Goal: Find specific page/section: Find specific page/section

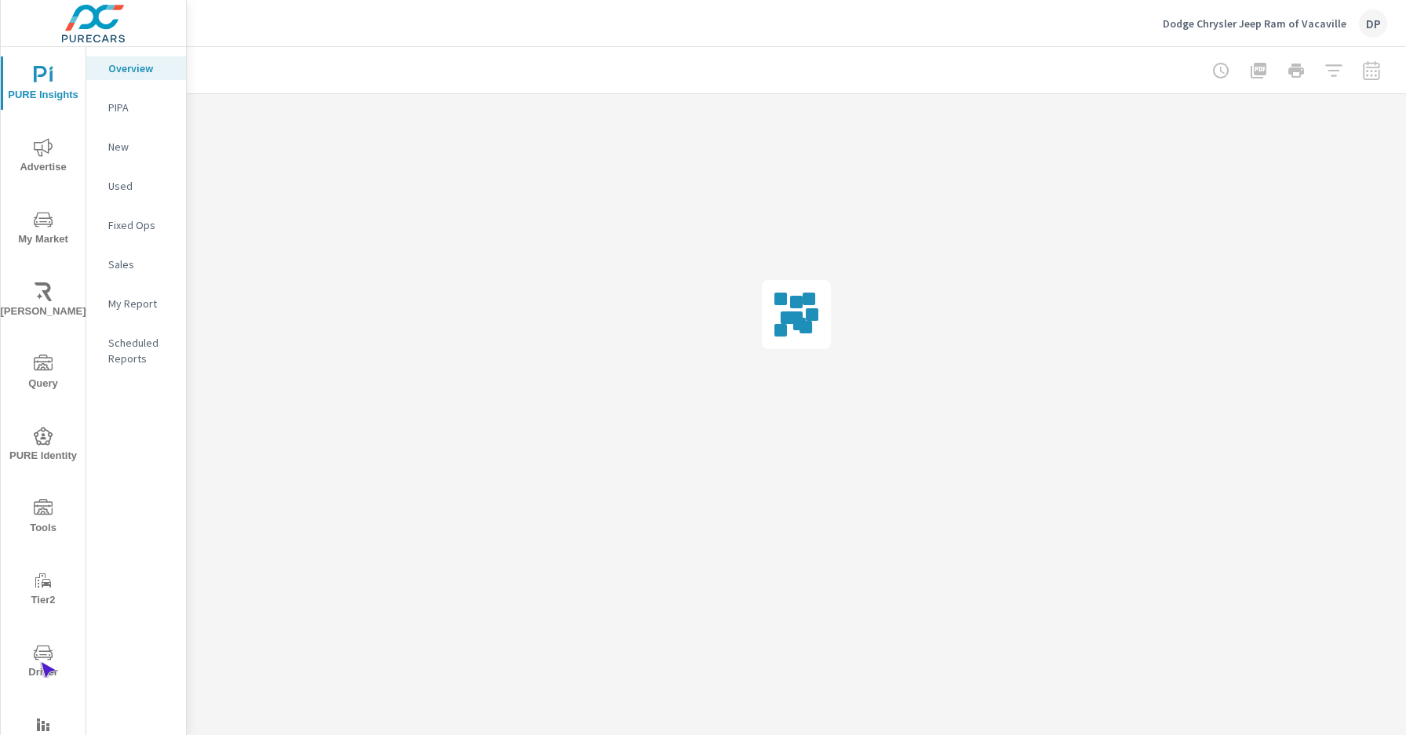
click at [40, 662] on span "Driver" at bounding box center [42, 662] width 75 height 38
